Goal: Task Accomplishment & Management: Manage account settings

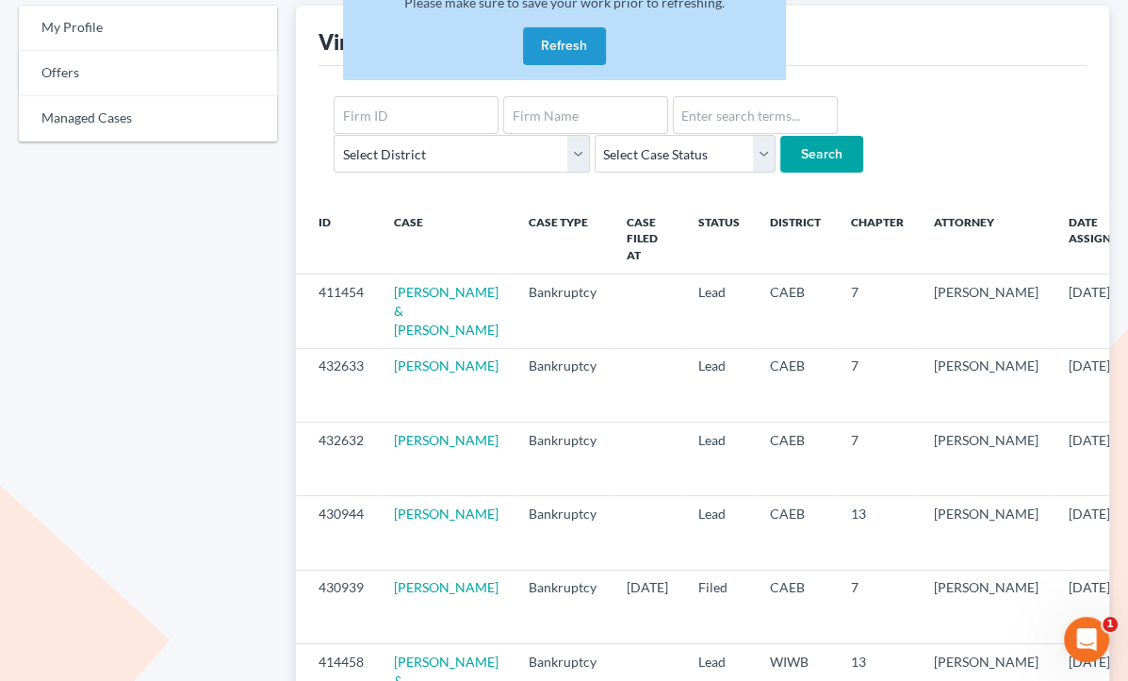
click at [571, 47] on button "Refresh" at bounding box center [564, 46] width 83 height 38
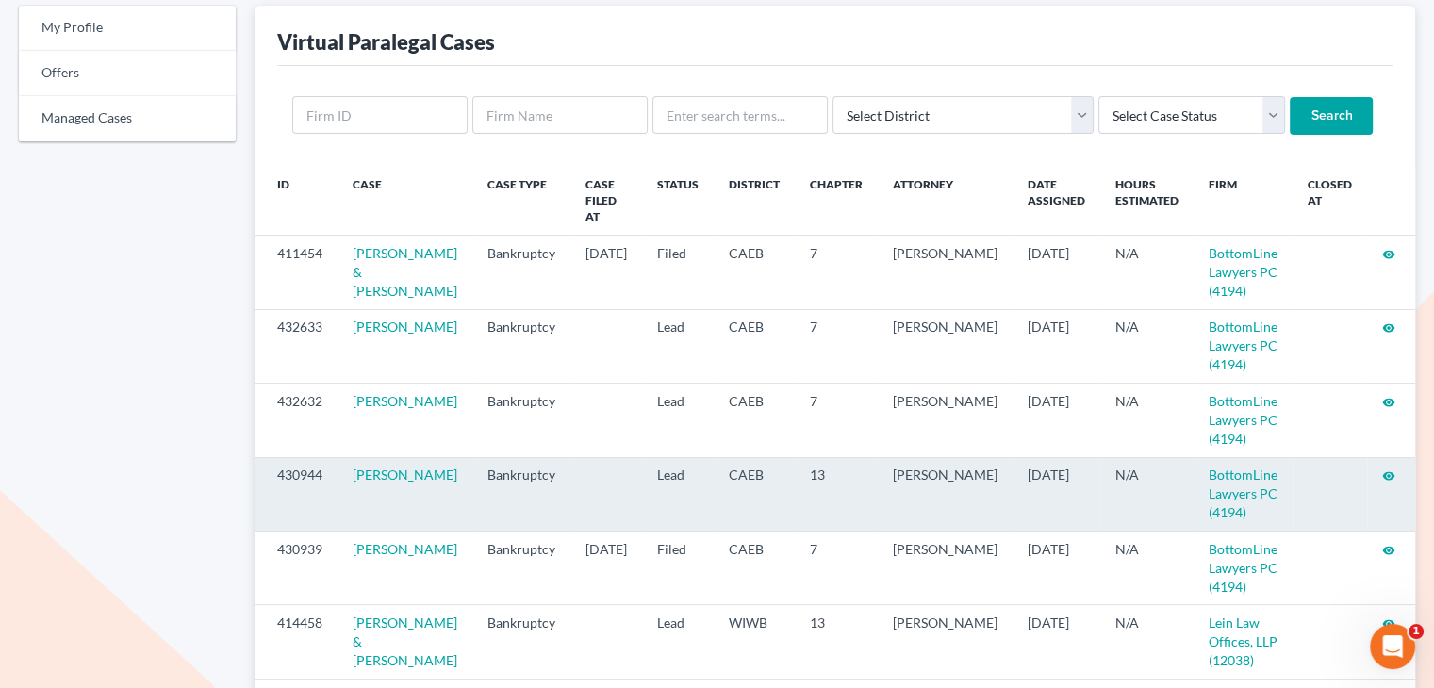
click at [1127, 479] on icon "visibility" at bounding box center [1388, 475] width 13 height 13
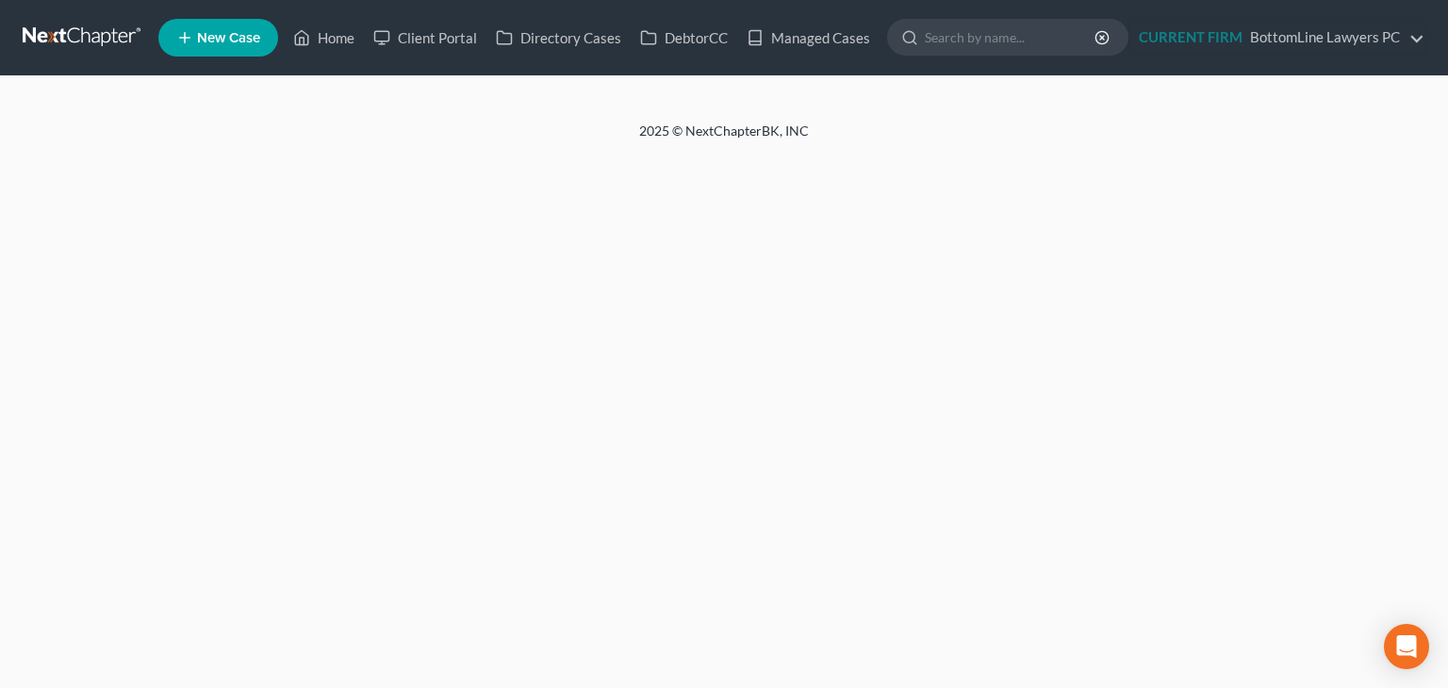
select select "4"
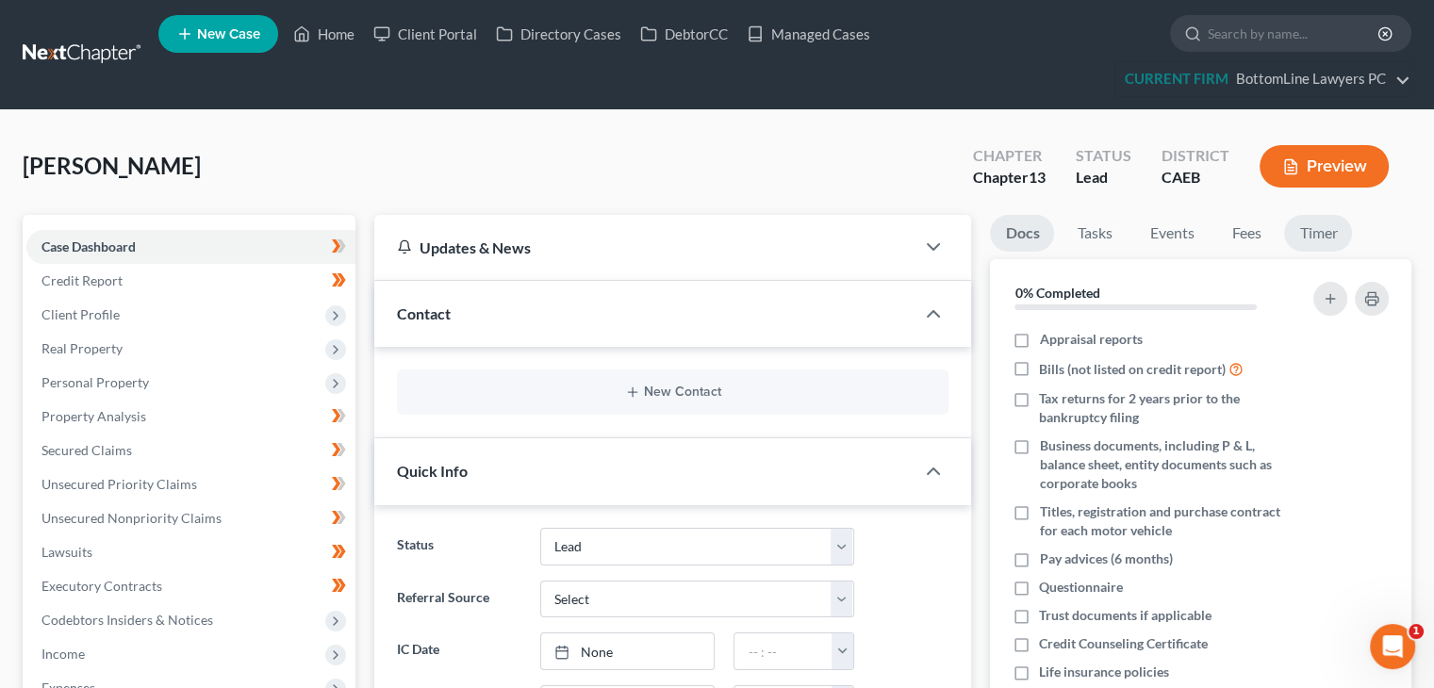
click at [1317, 231] on link "Timer" at bounding box center [1318, 233] width 68 height 37
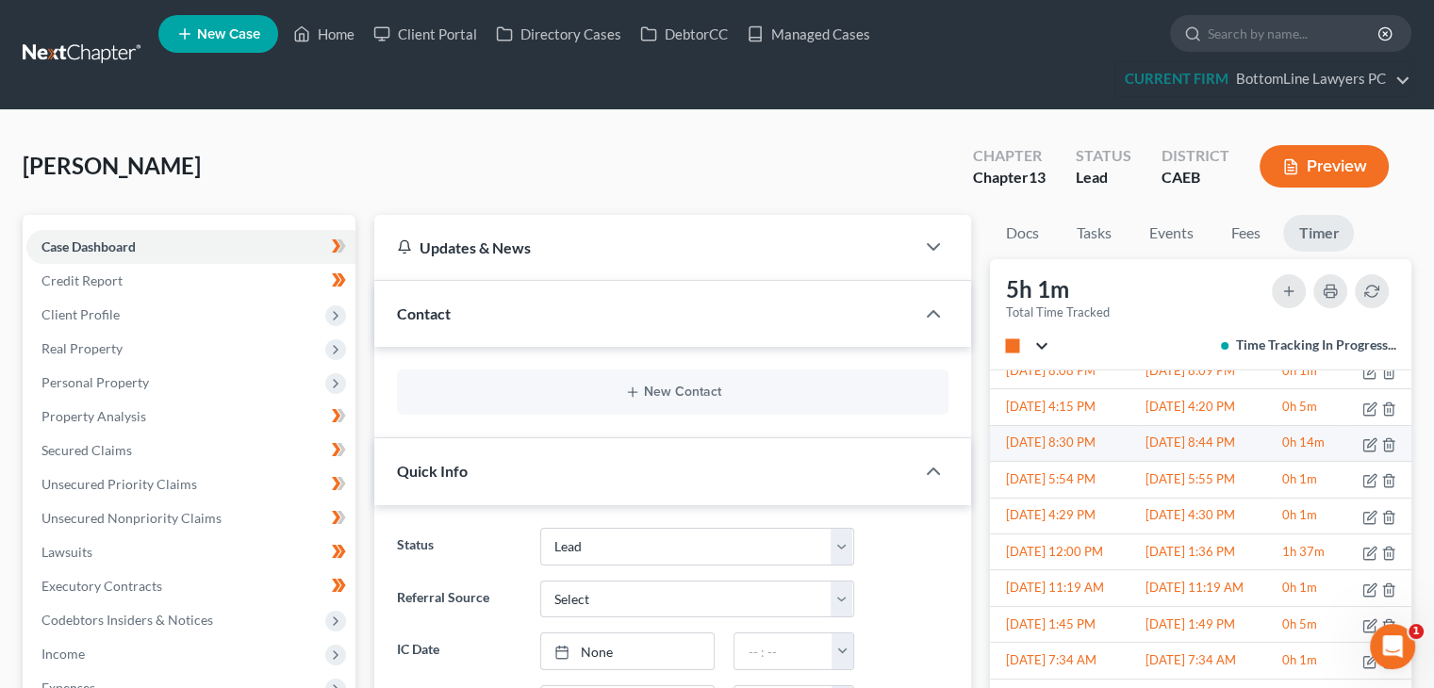
scroll to position [283, 0]
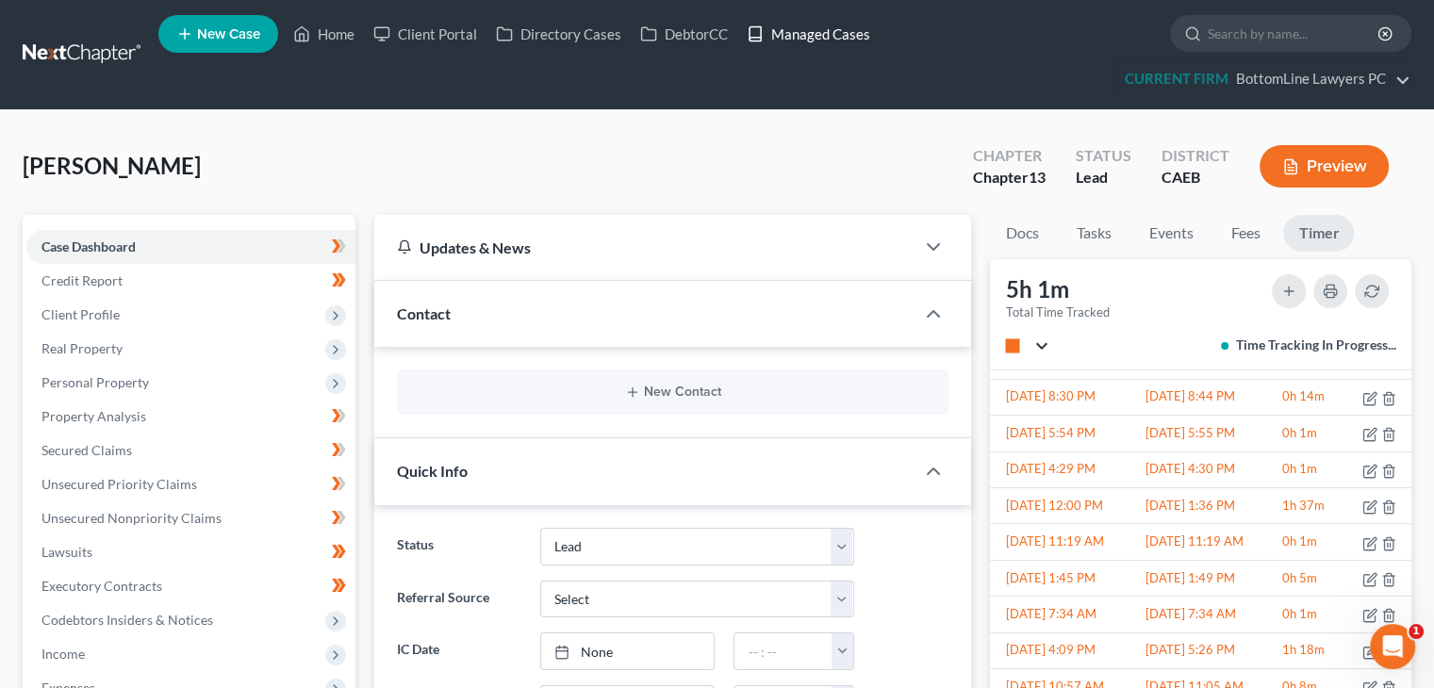
click at [825, 30] on link "Managed Cases" at bounding box center [808, 34] width 142 height 34
